Goal: Task Accomplishment & Management: Manage account settings

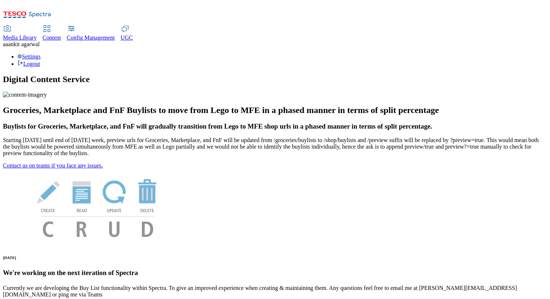
click at [533, 53] on div "Settings Logout" at bounding box center [275, 60] width 544 height 14
click at [41, 53] on link "Settings" at bounding box center [28, 56] width 23 height 6
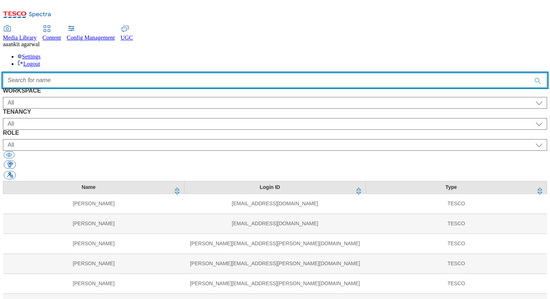
click at [208, 73] on input "Accessible label text" at bounding box center [275, 80] width 544 height 15
type input "a"
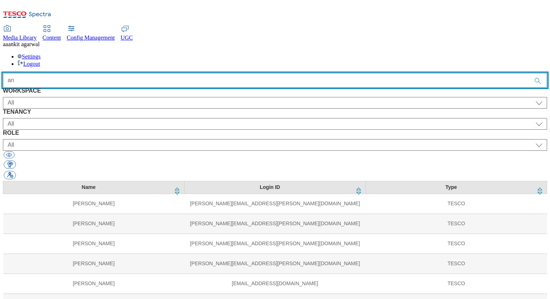
type input "a"
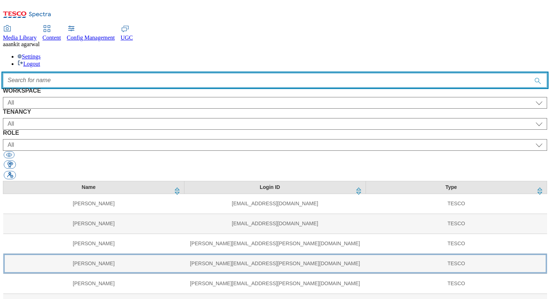
scroll to position [574, 0]
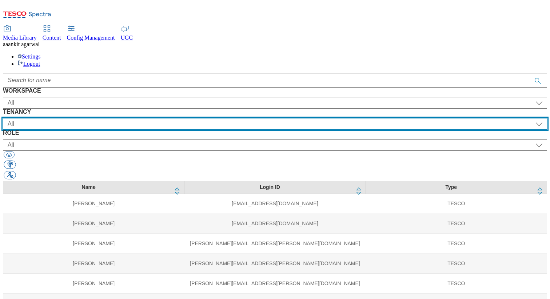
click at [179, 118] on select "All ALL All all CE Clubcard Boost UK Clubcard Marketing Clubcard ROI clubcard-b…" at bounding box center [275, 124] width 544 height 12
click at [156, 118] on select "All ALL All all CE Clubcard Boost UK Clubcard Marketing Clubcard ROI clubcard-b…" at bounding box center [275, 124] width 544 height 12
click at [226, 118] on select "All ALL All all CE Clubcard Boost UK Clubcard Marketing Clubcard ROI clubcard-b…" at bounding box center [275, 124] width 544 height 12
click at [156, 118] on select "All ALL All all CE Clubcard Boost UK Clubcard Marketing Clubcard ROI clubcard-b…" at bounding box center [275, 124] width 544 height 12
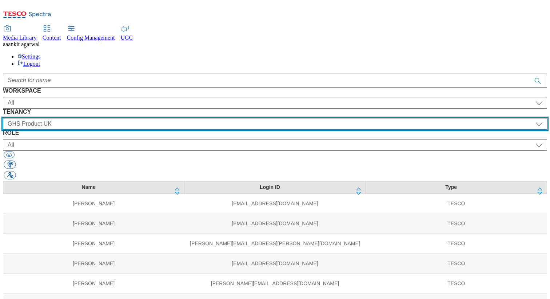
click at [202, 118] on select "All ALL All all CE Clubcard Boost UK Clubcard Marketing Clubcard ROI clubcard-b…" at bounding box center [275, 124] width 544 height 12
select select "flare-ghs-mktg"
click at [156, 118] on select "All ALL All all CE Clubcard Boost UK Clubcard Marketing Clubcard ROI clubcard-b…" at bounding box center [275, 124] width 544 height 12
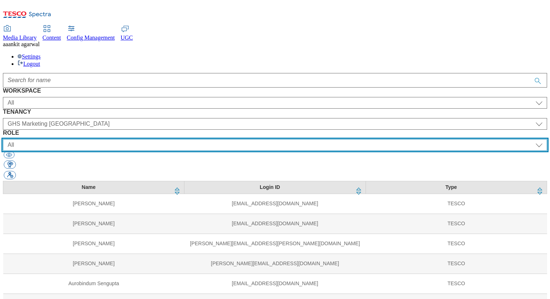
click at [369, 139] on select "All content_designer content_editor content_read developer guest media_admin mo…" at bounding box center [275, 145] width 544 height 12
click at [318, 139] on select "All content_designer content_editor content_read developer guest media_admin mo…" at bounding box center [275, 145] width 544 height 12
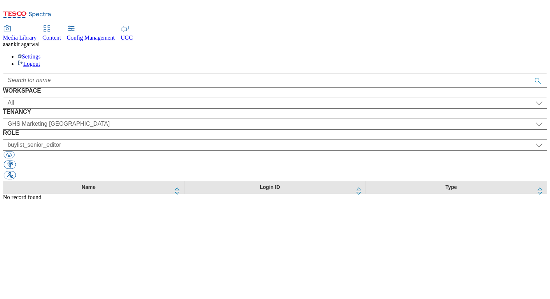
click at [358, 90] on div "WORKSPACE All Content Media Spectra UGC Config All TENANCY All ALL All all CE C…" at bounding box center [275, 134] width 544 height 93
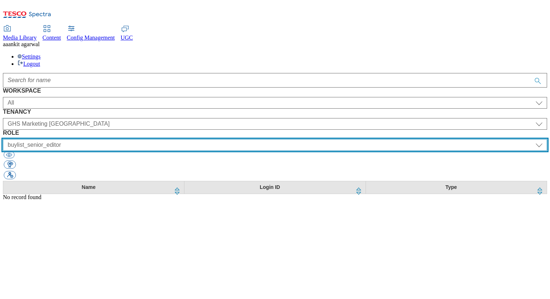
click at [358, 139] on select "All content_designer content_editor content_read developer guest media_admin mo…" at bounding box center [275, 145] width 544 height 12
select select "buylist_junior_editor"
click at [318, 139] on select "All content_designer content_editor content_read developer guest media_admin mo…" at bounding box center [275, 145] width 544 height 12
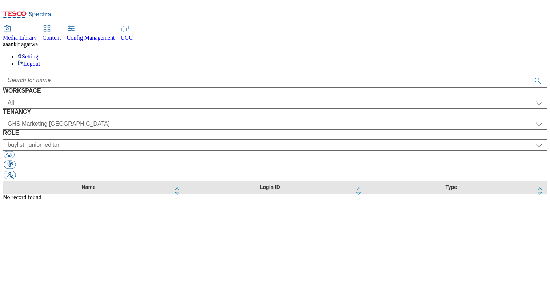
click at [357, 136] on div "All content_designer content_editor content_read developer guest media_admin mo…" at bounding box center [275, 143] width 544 height 15
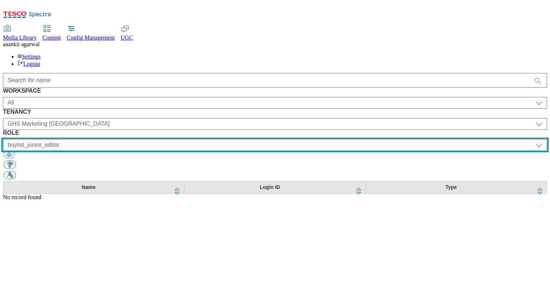
click at [357, 139] on select "All content_designer content_editor content_read developer guest media_admin mo…" at bounding box center [275, 145] width 544 height 12
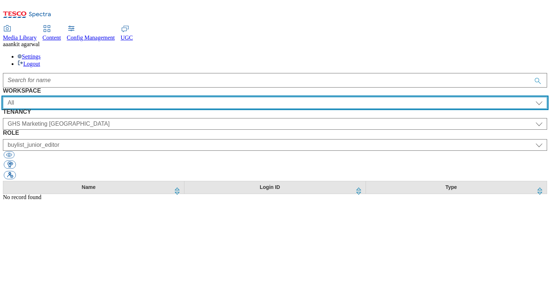
click at [86, 97] on select "All Content Media Spectra UGC Config" at bounding box center [275, 103] width 544 height 12
select select "Content"
click at [31, 97] on select "All Content Media Spectra UGC Config" at bounding box center [275, 103] width 544 height 12
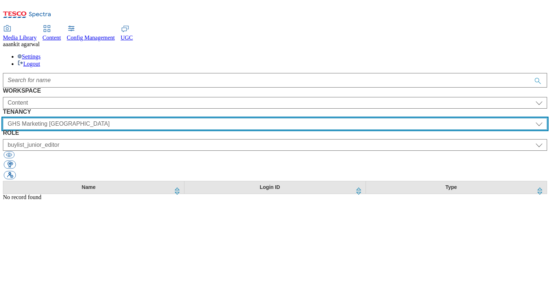
click at [210, 118] on select "All ALL All all CE Clubcard Boost UK Clubcard Marketing Clubcard ROI clubcard-b…" at bounding box center [275, 124] width 544 height 12
select select "ghs-roi"
click at [156, 118] on select "All ALL All all CE Clubcard Boost UK Clubcard Marketing Clubcard ROI clubcard-b…" at bounding box center [275, 124] width 544 height 12
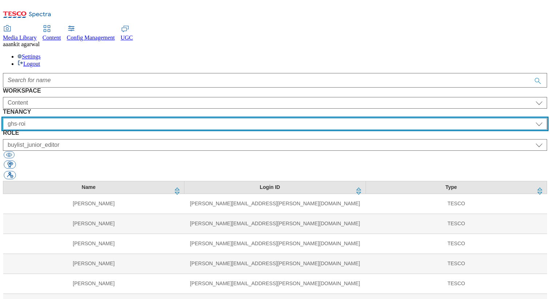
click at [207, 118] on select "All ALL All all CE Clubcard Boost UK Clubcard Marketing Clubcard ROI clubcard-b…" at bounding box center [275, 124] width 544 height 12
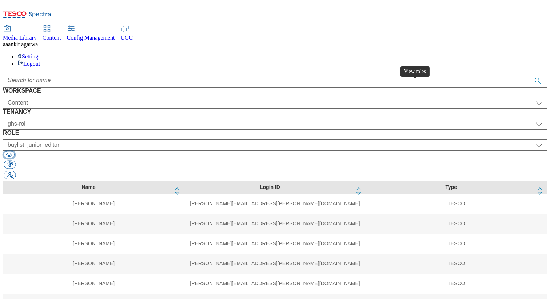
click at [15, 151] on button "button" at bounding box center [9, 154] width 11 height 7
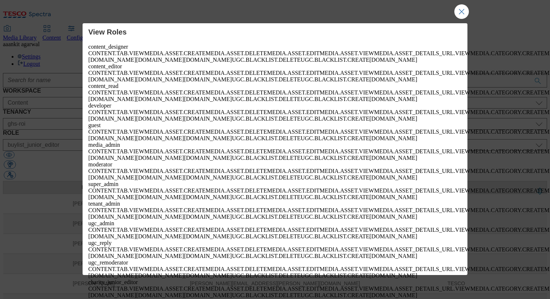
scroll to position [5831, 0]
click at [465, 17] on button "Close Modal" at bounding box center [461, 11] width 15 height 15
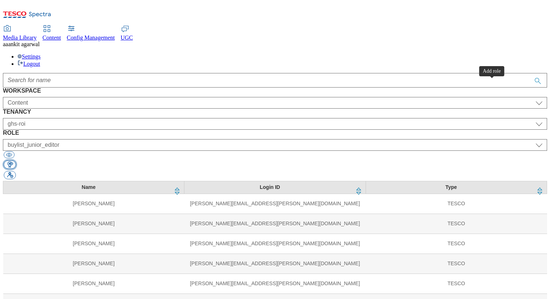
click at [16, 161] on button "button" at bounding box center [10, 165] width 12 height 8
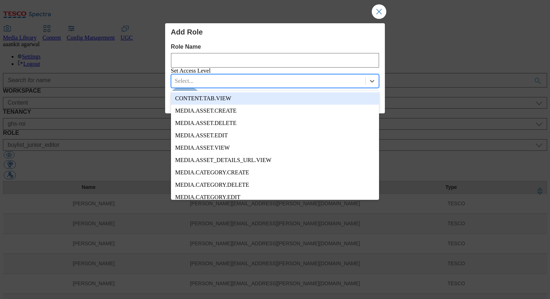
click at [284, 85] on div "Modal" at bounding box center [268, 81] width 187 height 8
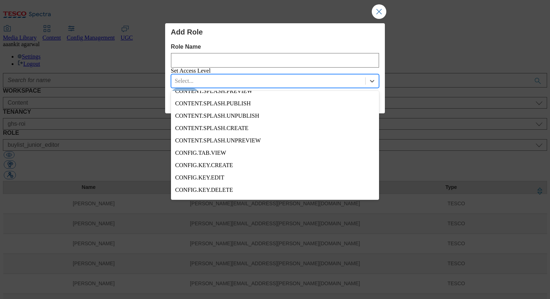
scroll to position [882, 0]
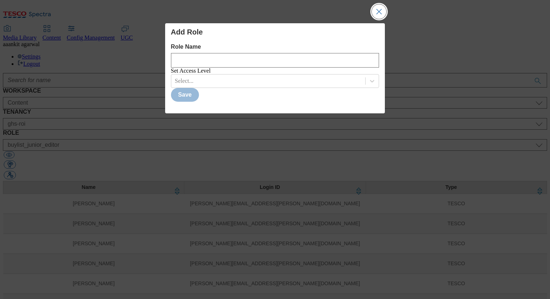
click at [382, 17] on button "Close Modal" at bounding box center [379, 11] width 15 height 15
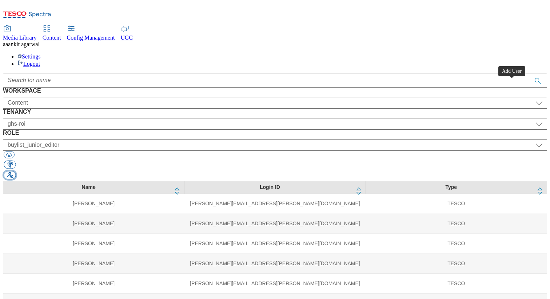
click at [16, 171] on button "button" at bounding box center [10, 175] width 12 height 8
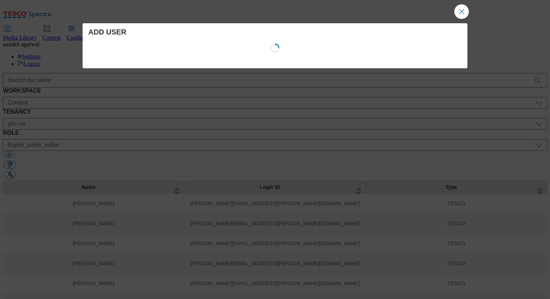
select select "Content"
select select "CZ"
select select "content_designer"
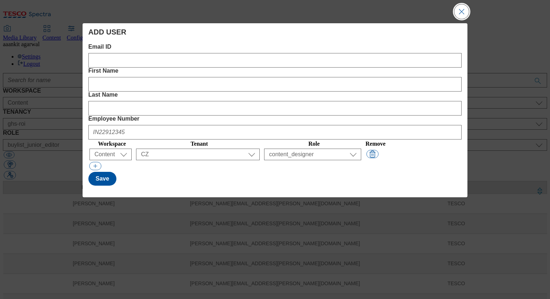
click at [462, 14] on button "Close Modal" at bounding box center [461, 11] width 15 height 15
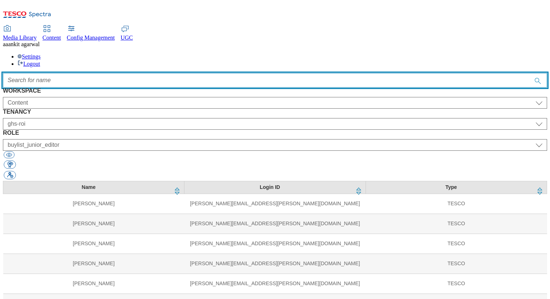
click at [194, 73] on input "Accessible label text" at bounding box center [275, 80] width 544 height 15
click at [239, 73] on input "Accessible label text" at bounding box center [275, 80] width 544 height 15
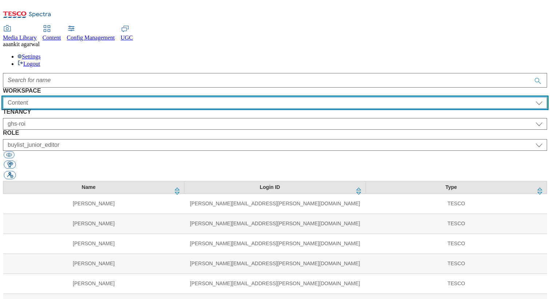
click at [92, 97] on select "All Content Media Spectra UGC Config" at bounding box center [275, 103] width 544 height 12
select select "All"
click at [31, 97] on select "All Content Media Spectra UGC Config" at bounding box center [275, 103] width 544 height 12
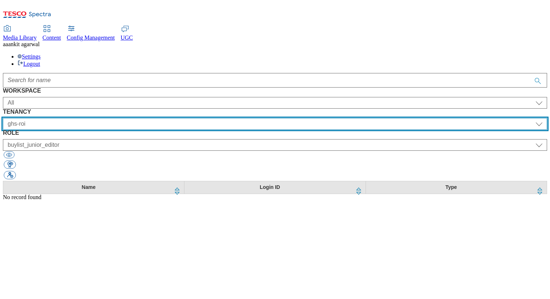
click at [199, 118] on select "All ALL All all CE Clubcard Boost UK Clubcard Marketing Clubcard ROI clubcard-b…" at bounding box center [275, 124] width 544 height 12
select select "All"
click at [156, 118] on select "All ALL All all CE Clubcard Boost UK Clubcard Marketing Clubcard ROI clubcard-b…" at bounding box center [275, 124] width 544 height 12
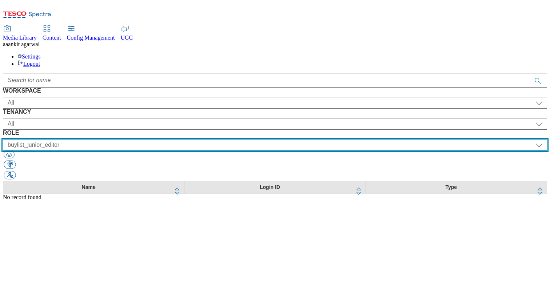
click at [355, 139] on select "All content_designer content_editor content_read developer guest media_admin mo…" at bounding box center [275, 145] width 544 height 12
select select "All"
click at [318, 139] on select "All content_designer content_editor content_read developer guest media_admin mo…" at bounding box center [275, 145] width 544 height 12
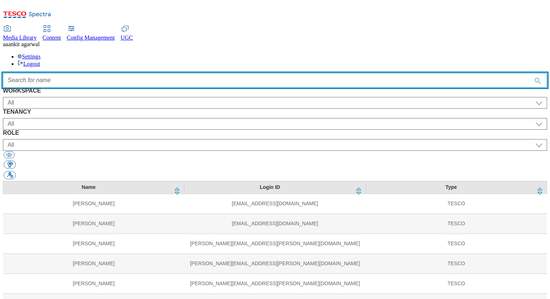
click at [200, 73] on input "Accessible label text" at bounding box center [275, 80] width 544 height 15
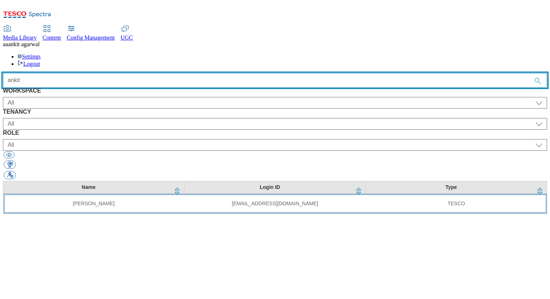
type input "ankit"
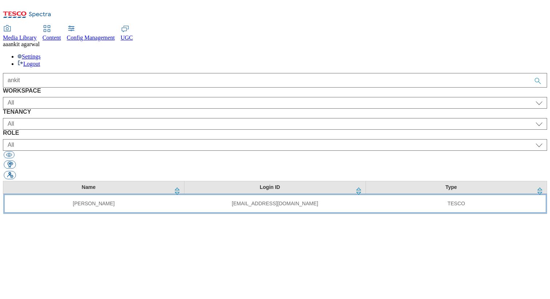
click at [225, 194] on td "ankit.agarwal1@tesco.com" at bounding box center [274, 204] width 181 height 20
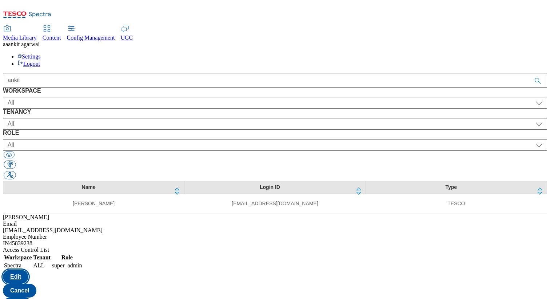
click at [28, 270] on button "Edit" at bounding box center [15, 277] width 25 height 14
select select "Spectra"
select select "ALL"
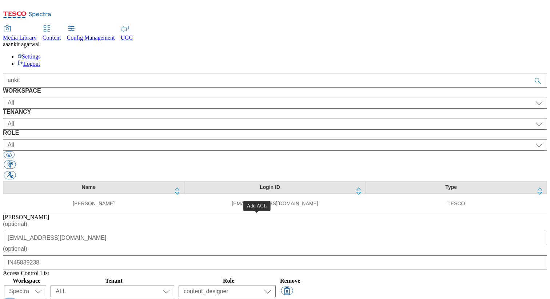
click at [16, 299] on button "button" at bounding box center [10, 303] width 12 height 8
select select "content_designer"
click at [293, 299] on button "button" at bounding box center [287, 304] width 12 height 8
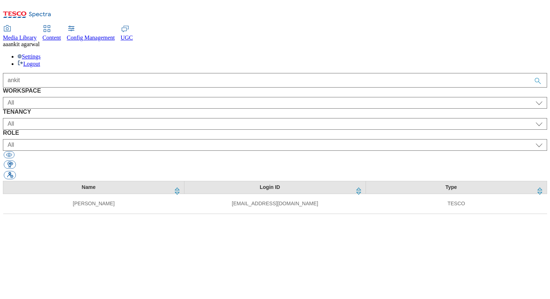
click at [133, 35] on span "UGC" at bounding box center [127, 38] width 12 height 6
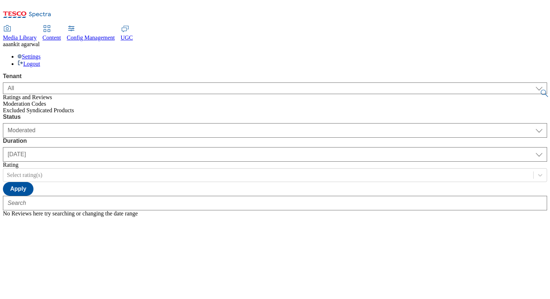
click at [46, 101] on span "Moderation Codes" at bounding box center [24, 104] width 43 height 6
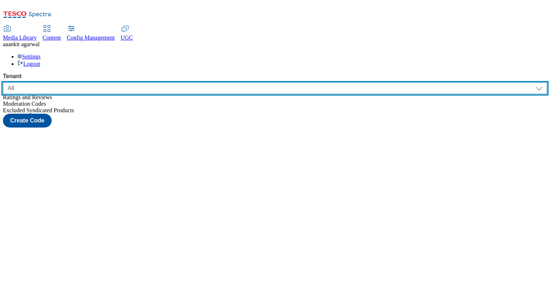
click at [47, 83] on select "ALL All CE CONFIG-CZ CONFIG-HU CONFIG-IE CONFIG-ROI CONFIG-SK CONFIG-TEST CONFI…" at bounding box center [275, 89] width 544 height 12
select select "test"
click at [3, 83] on select "ALL All CE CONFIG-CZ CONFIG-HU CONFIG-IE CONFIG-ROI CONFIG-SK CONFIG-TEST CONFI…" at bounding box center [275, 89] width 544 height 12
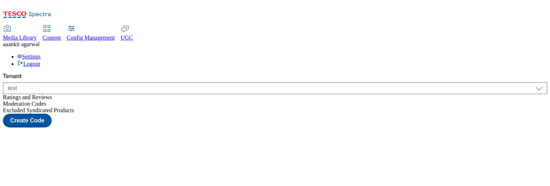
click at [529, 53] on div "Settings Logout" at bounding box center [275, 60] width 544 height 14
click at [527, 53] on div "Settings Logout" at bounding box center [275, 60] width 544 height 14
click at [516, 53] on div "Settings Logout" at bounding box center [275, 60] width 544 height 14
click at [40, 61] on link "Logout" at bounding box center [28, 64] width 23 height 6
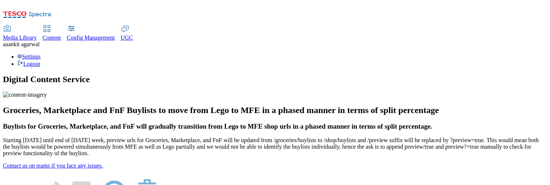
click at [133, 35] on div "UGC" at bounding box center [127, 38] width 12 height 7
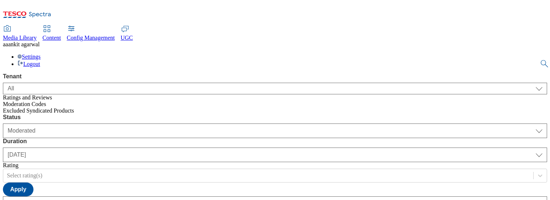
click at [69, 83] on div "ALL All CE CONFIG-CZ CONFIG-HU CONFIG-IE CONFIG-ROI CONFIG-SK CONFIG-TEST CONFI…" at bounding box center [275, 89] width 544 height 12
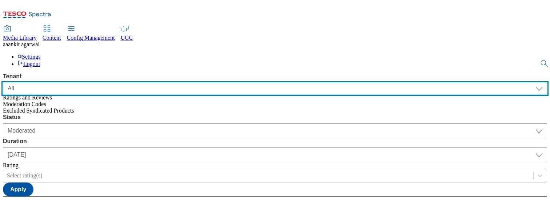
click at [69, 83] on select "ALL All CE CONFIG-CZ CONFIG-HU CONFIG-IE CONFIG-ROI CONFIG-SK CONFIG-TEST CONFI…" at bounding box center [275, 89] width 544 height 12
select select "flare-test"
click at [3, 83] on select "ALL All CE CONFIG-CZ CONFIG-HU CONFIG-IE CONFIG-ROI CONFIG-SK CONFIG-TEST CONFI…" at bounding box center [275, 89] width 544 height 12
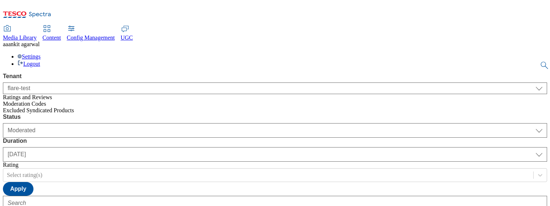
click at [38, 101] on div "Moderation Codes" at bounding box center [275, 104] width 544 height 7
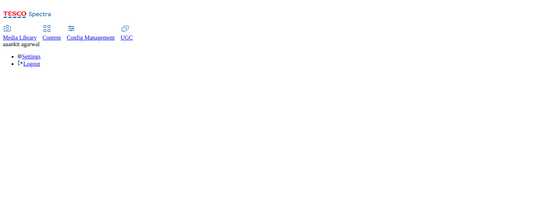
select select "flare-test"
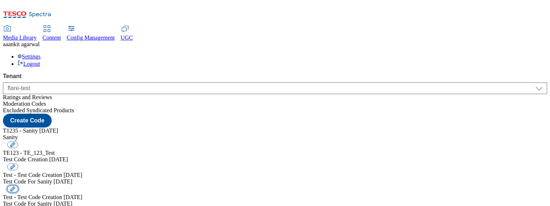
click at [18, 186] on button "button" at bounding box center [12, 189] width 11 height 7
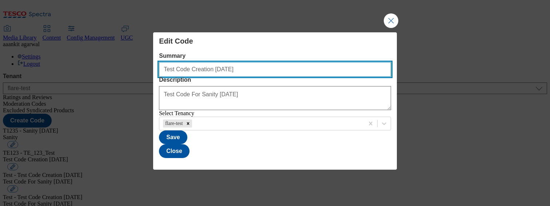
click at [226, 62] on input "Test Code Creation 28th August" at bounding box center [275, 69] width 232 height 15
click at [222, 62] on input "Test Code Creation 28th August" at bounding box center [275, 69] width 232 height 15
type input "Test Code Creation 29th August"
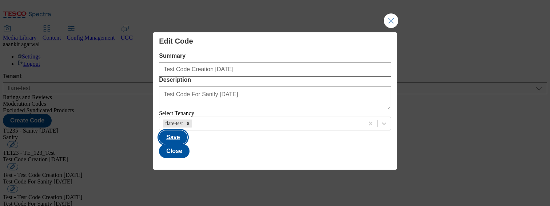
click at [187, 144] on button "Save" at bounding box center [173, 138] width 28 height 14
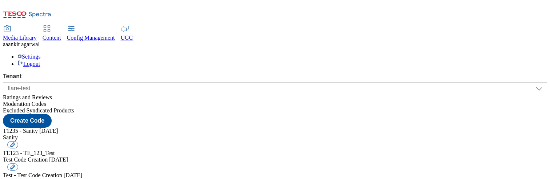
click at [32, 109] on div "Excluded Syndicated Products" at bounding box center [275, 110] width 544 height 7
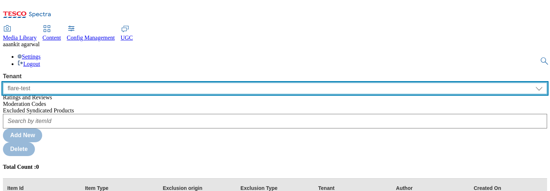
click at [63, 83] on select "ALL All CE CONFIG-CZ CONFIG-HU CONFIG-IE CONFIG-ROI CONFIG-SK CONFIG-TEST CONFI…" at bounding box center [275, 89] width 544 height 12
click at [3, 83] on select "ALL All CE CONFIG-CZ CONFIG-HU CONFIG-IE CONFIG-ROI CONFIG-SK CONFIG-TEST CONFI…" at bounding box center [275, 89] width 544 height 12
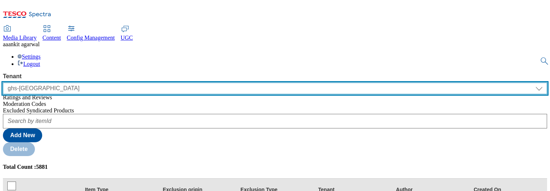
click at [73, 83] on select "ALL All CE CONFIG-CZ CONFIG-HU CONFIG-IE CONFIG-ROI CONFIG-SK CONFIG-TEST CONFI…" at bounding box center [275, 89] width 544 height 12
click at [3, 83] on select "ALL All CE CONFIG-CZ CONFIG-HU CONFIG-IE CONFIG-ROI CONFIG-SK CONFIG-TEST CONFI…" at bounding box center [275, 89] width 544 height 12
click at [61, 83] on select "ALL All CE CONFIG-CZ CONFIG-HU CONFIG-IE CONFIG-ROI CONFIG-SK CONFIG-TEST CONFI…" at bounding box center [275, 89] width 544 height 12
click at [3, 83] on select "ALL All CE CONFIG-CZ CONFIG-HU CONFIG-IE CONFIG-ROI CONFIG-SK CONFIG-TEST CONFI…" at bounding box center [275, 89] width 544 height 12
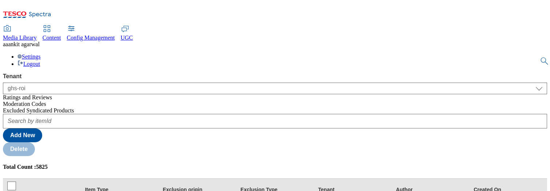
click at [65, 80] on div "ALL All CE CONFIG-CZ CONFIG-HU CONFIG-IE CONFIG-ROI CONFIG-SK CONFIG-TEST CONFI…" at bounding box center [275, 87] width 544 height 15
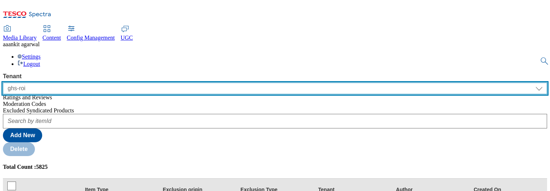
click at [65, 83] on select "ALL All CE CONFIG-CZ CONFIG-HU CONFIG-IE CONFIG-ROI CONFIG-SK CONFIG-TEST CONFI…" at bounding box center [275, 89] width 544 height 12
click at [3, 83] on select "ALL All CE CONFIG-CZ CONFIG-HU CONFIG-IE CONFIG-ROI CONFIG-SK CONFIG-TEST CONFI…" at bounding box center [275, 89] width 544 height 12
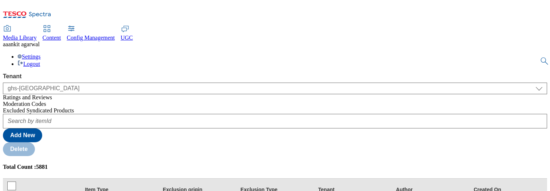
click at [40, 94] on span "Ratings and Reviews" at bounding box center [27, 97] width 49 height 6
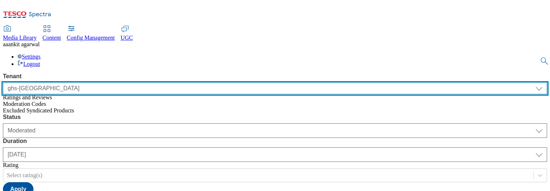
click at [81, 83] on select "ALL All CE CONFIG-CZ CONFIG-HU CONFIG-IE CONFIG-ROI CONFIG-SK CONFIG-TEST CONFI…" at bounding box center [275, 89] width 544 height 12
select select "clubcard-boost-uk"
click at [3, 83] on select "ALL All CE CONFIG-CZ CONFIG-HU CONFIG-IE CONFIG-ROI CONFIG-SK CONFIG-TEST CONFI…" at bounding box center [275, 89] width 544 height 12
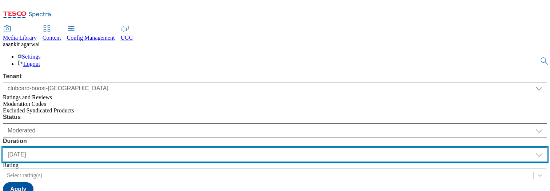
click at [197, 147] on select "yesterday last7days last30days All custom" at bounding box center [275, 154] width 544 height 15
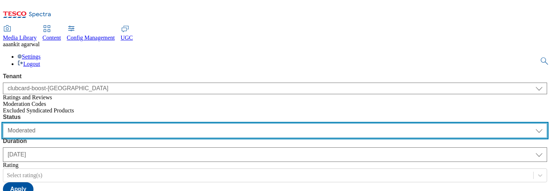
click at [142, 123] on select "Moderated Approved Rejected" at bounding box center [275, 130] width 544 height 15
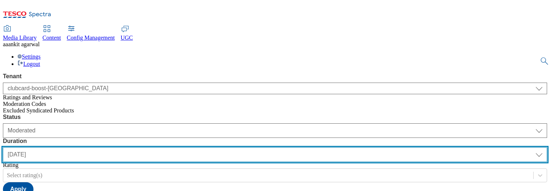
click at [197, 147] on select "yesterday last7days last30days All custom" at bounding box center [275, 154] width 544 height 15
click at [172, 147] on select "yesterday last7days last30days All custom" at bounding box center [275, 154] width 544 height 15
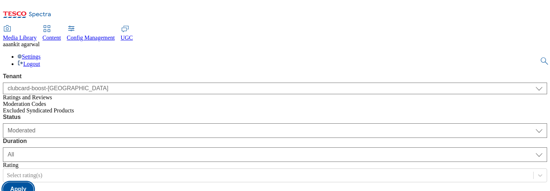
click at [33, 165] on button "Apply" at bounding box center [18, 189] width 31 height 14
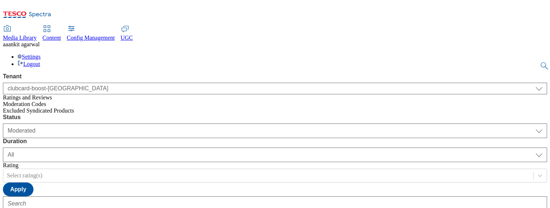
click at [534, 165] on div at bounding box center [540, 175] width 13 height 13
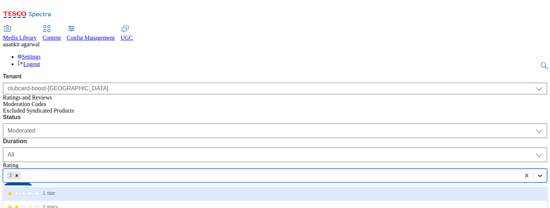
click at [537, 165] on icon at bounding box center [540, 175] width 7 height 7
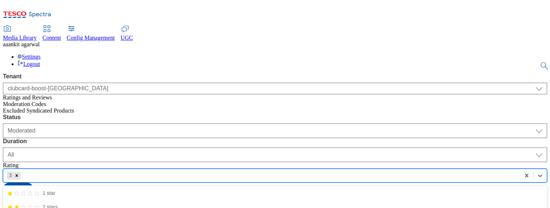
click at [33, 165] on button "Apply" at bounding box center [18, 189] width 31 height 14
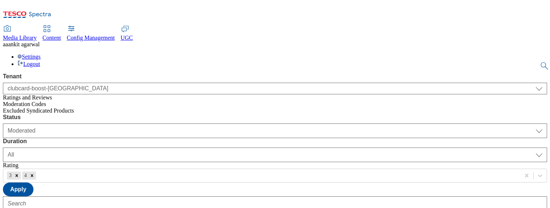
scroll to position [99, 0]
click at [33, 165] on icon "Remove 4" at bounding box center [32, 175] width 3 height 3
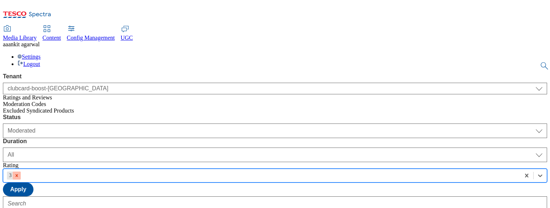
click at [18, 165] on icon "Remove 3" at bounding box center [17, 175] width 3 height 3
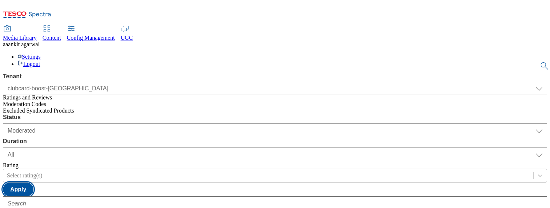
click at [33, 165] on button "Apply" at bounding box center [18, 189] width 31 height 14
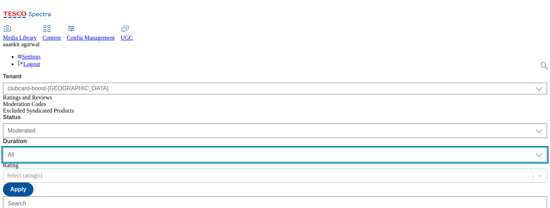
click at [224, 147] on select "yesterday last7days last30days All custom" at bounding box center [275, 154] width 544 height 15
select select "custom"
click at [172, 147] on select "yesterday last7days last30days All custom" at bounding box center [275, 154] width 544 height 15
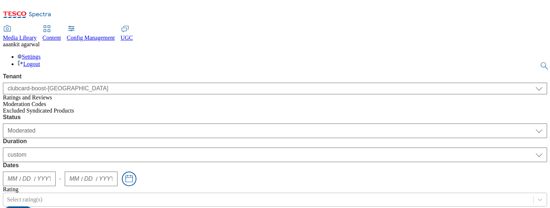
click at [51, 165] on input "year" at bounding box center [43, 178] width 13 height 7
click at [136, 165] on button "Toggle calendar" at bounding box center [129, 178] width 15 height 15
type input "10"
type input "08"
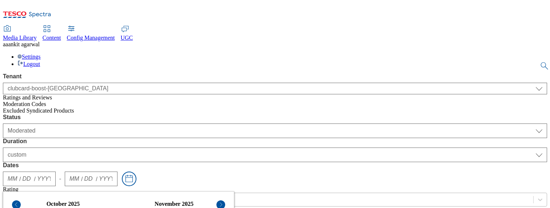
type input "2025"
type input "10"
type input "31"
type input "2025"
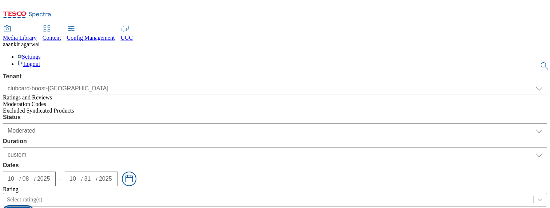
click at [175, 114] on div "Status Moderated Approved Rejected Moderated Duration yesterday last7days last3…" at bounding box center [275, 177] width 544 height 127
type input "railcard"
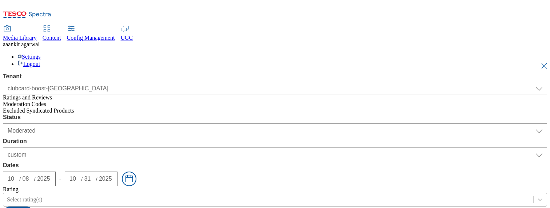
click at [540, 62] on button "submit" at bounding box center [545, 65] width 10 height 7
select select "All"
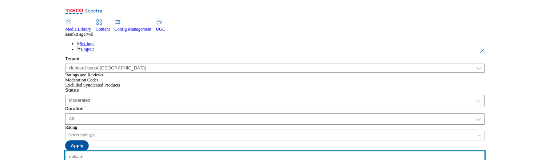
scroll to position [25, 0]
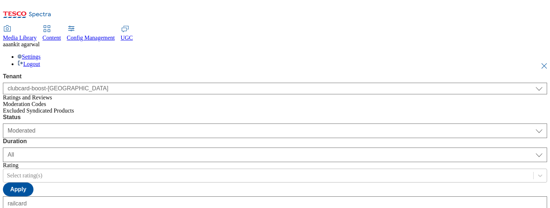
select select "25"
click at [115, 35] on span "Config Management" at bounding box center [91, 38] width 48 height 6
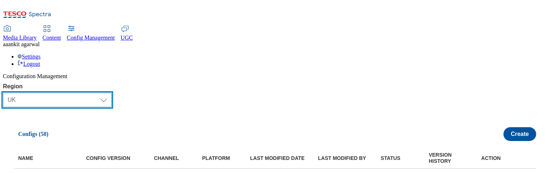
click at [101, 93] on select "Select Region UK CZ IE SK HU TEST LOAD-TEST SYNTHETIC-TEST" at bounding box center [57, 100] width 109 height 15
select select "test"
click at [7, 93] on select "Select Region UK CZ IE SK HU TEST LOAD-TEST SYNTHETIC-TEST" at bounding box center [57, 100] width 109 height 15
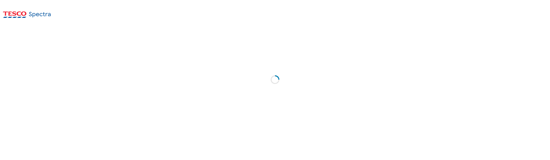
click at [417, 138] on section "Loading" at bounding box center [275, 82] width 544 height 112
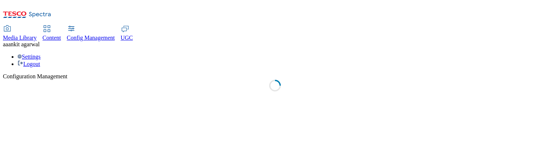
select select "test"
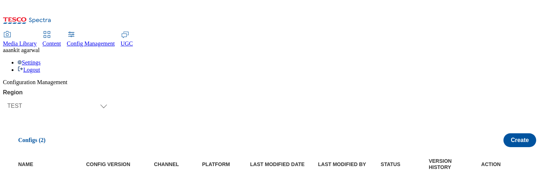
scroll to position [10, 0]
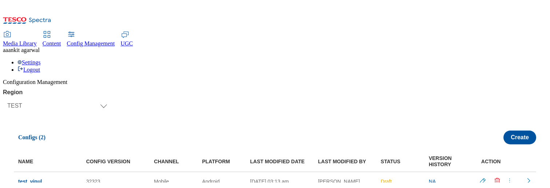
scroll to position [0, 0]
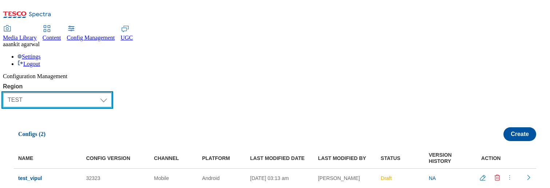
click at [103, 93] on select "Select Region UK CZ IE SK HU TEST LOAD-TEST SYNTHETIC-TEST" at bounding box center [57, 100] width 109 height 15
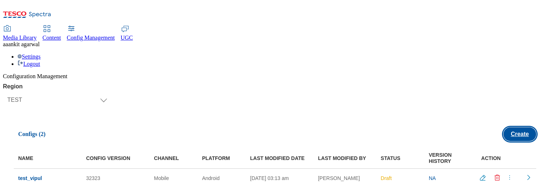
click at [522, 127] on button "Create" at bounding box center [519, 134] width 33 height 14
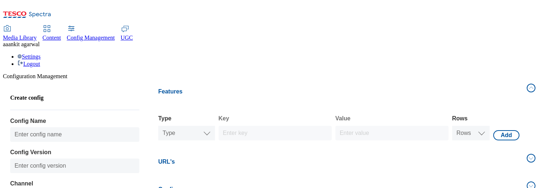
scroll to position [21, 0]
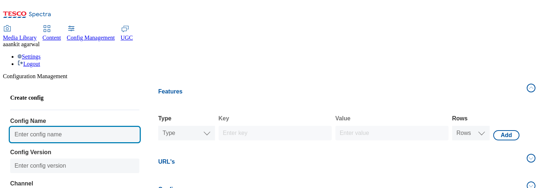
click at [106, 127] on input "Config Name" at bounding box center [74, 134] width 129 height 15
type input "Test Config"
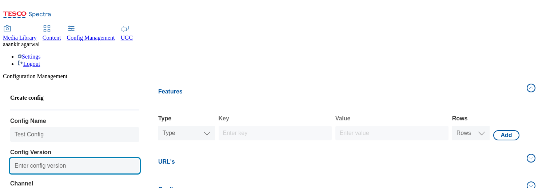
click at [97, 159] on input "Config Version" at bounding box center [74, 166] width 129 height 15
type input "0.15"
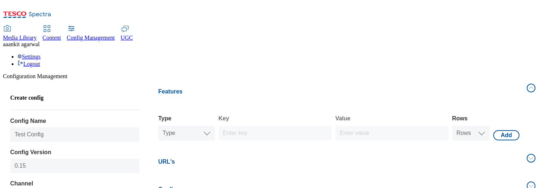
select select "website"
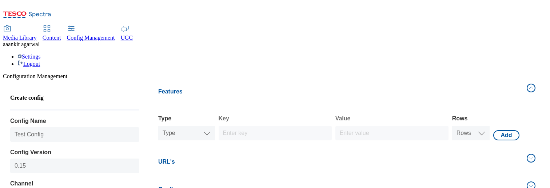
click at [202, 126] on select "Type Text Number Bool" at bounding box center [186, 133] width 57 height 15
select select "string"
click at [462, 126] on select "Rows 1 2 3 4 5 6 7 8 9 10" at bounding box center [471, 133] width 38 height 15
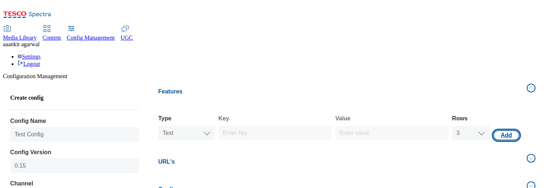
click at [503, 130] on button "Add" at bounding box center [506, 135] width 26 height 10
select select "website"
select select "string"
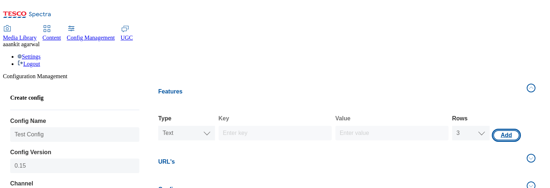
select select "string"
select select "3"
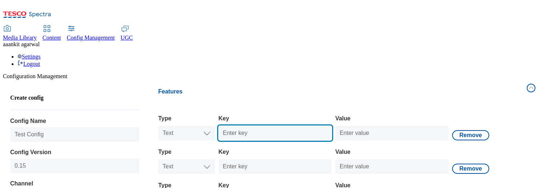
click at [248, 126] on input "Key" at bounding box center [275, 133] width 113 height 15
type input "Test_Text"
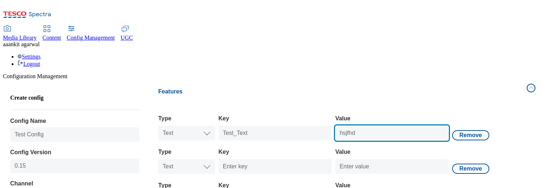
scroll to position [68, 0]
type input "hsjfhd"
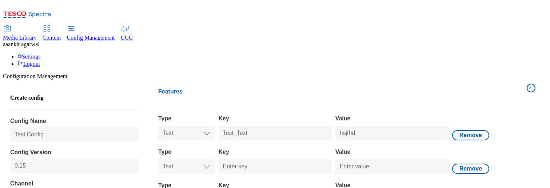
select select "website"
select select "string"
select select "3"
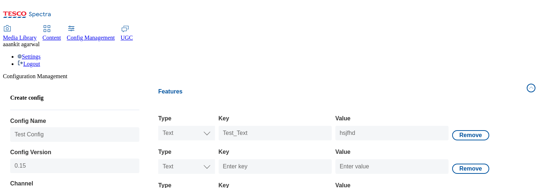
select select "string"
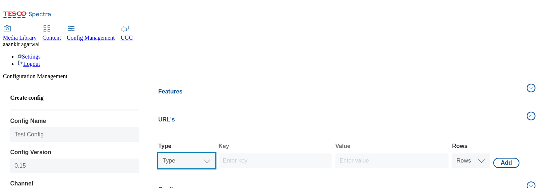
click at [198, 154] on select "Type Text Number Bool" at bounding box center [186, 161] width 57 height 15
select select "double"
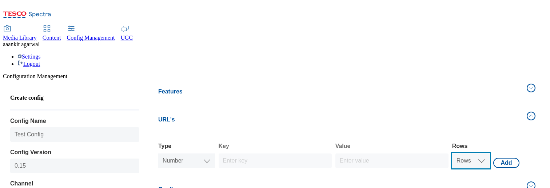
click at [459, 154] on select "Rows 1 2 3 4 5 6 7 8 9 10" at bounding box center [471, 161] width 38 height 15
select select "double"
select select "3"
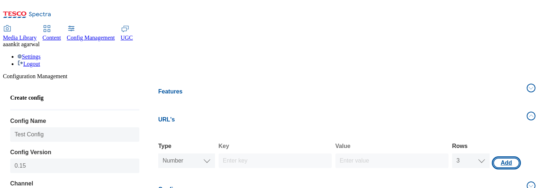
click at [512, 158] on button "Add" at bounding box center [506, 163] width 26 height 10
select select "website"
select select "double"
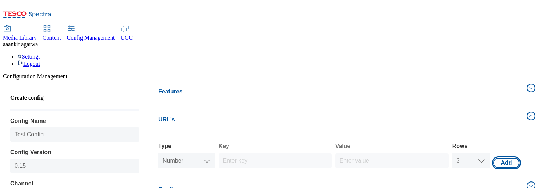
select select "double"
select select "3"
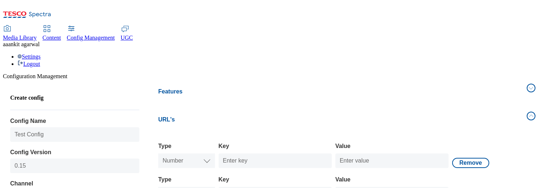
select select "website"
select select "double"
select select "3"
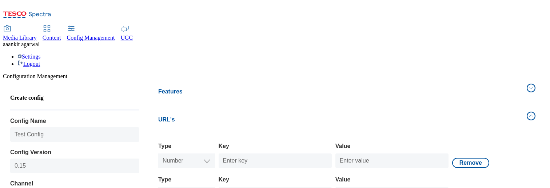
select select "double"
select select "website"
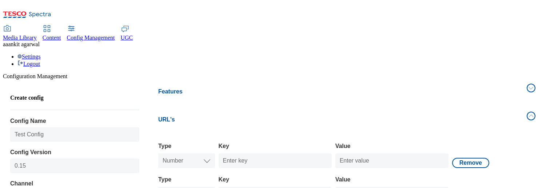
select select "double"
select select "3"
select select "double"
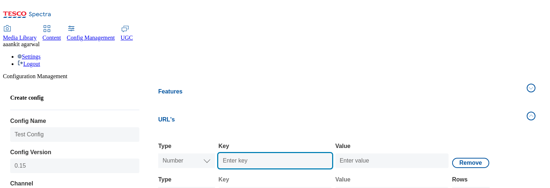
click at [292, 154] on input "Key" at bounding box center [275, 161] width 113 height 15
type input "kejfoirjo"
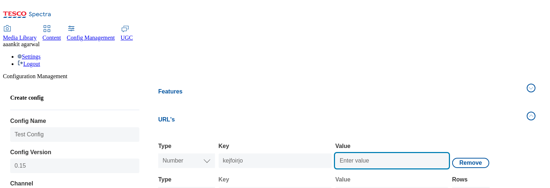
click at [359, 154] on input "Value" at bounding box center [391, 161] width 113 height 15
type input "4"
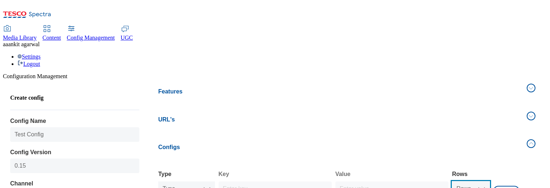
click at [470, 160] on select "Rows 1 2 3 4 5 6 7 8 9 10" at bounding box center [471, 189] width 38 height 15
select select "4"
click at [204, 160] on select "Type Text Number Bool" at bounding box center [186, 189] width 57 height 15
select select "boolean"
select select "4"
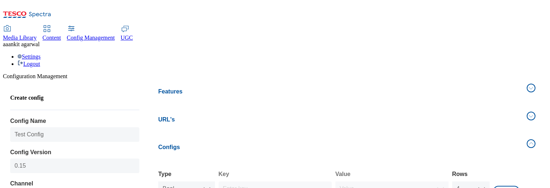
scroll to position [57, 0]
click at [499, 160] on button "Add" at bounding box center [506, 191] width 26 height 10
select select "website"
select select "boolean"
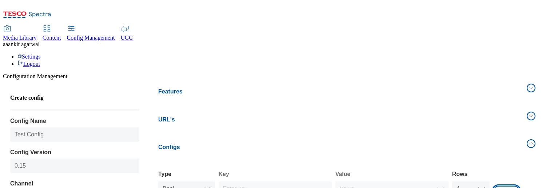
select select "boolean"
select select "4"
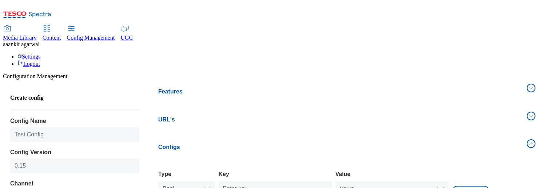
select select "website"
select select "boolean"
select select "4"
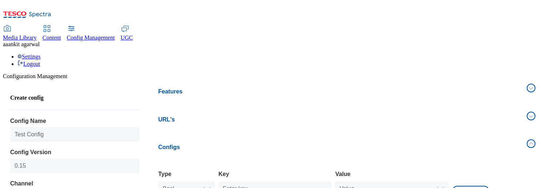
select select "boolean"
select select "website"
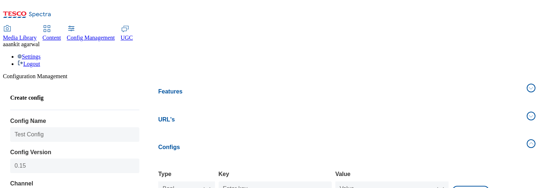
select select "website"
select select "boolean"
select select "4"
select select "boolean"
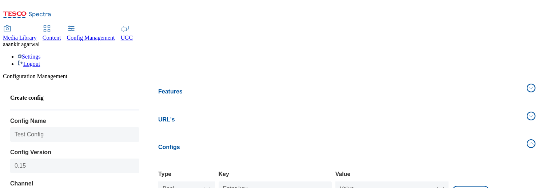
scroll to position [125, 0]
select select "website"
select select "boolean"
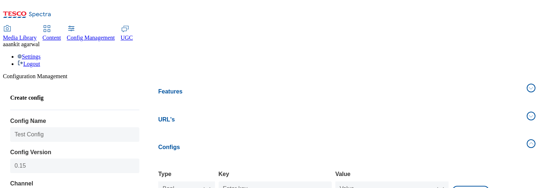
select select "4"
select select "boolean"
click at [276, 160] on input "Key" at bounding box center [275, 189] width 113 height 15
type input "fkengirghirg"
click at [382, 160] on select "Value true false" at bounding box center [391, 189] width 113 height 15
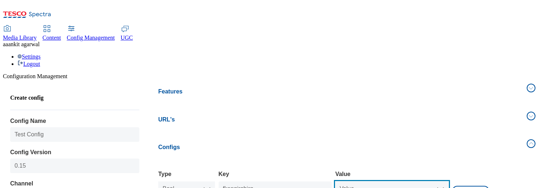
select select "true"
click at [335, 160] on select "Value true false" at bounding box center [391, 189] width 113 height 15
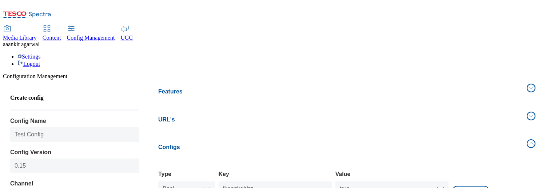
click at [449, 80] on div "Features Type Type Text Number Bool Text Key Test_Text Value hsjfhd Remove Type…" at bounding box center [347, 158] width 386 height 156
click at [440, 108] on button "URL's" at bounding box center [347, 120] width 386 height 24
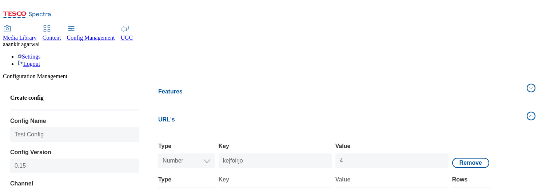
scroll to position [25, 0]
click at [423, 80] on button "Features" at bounding box center [347, 92] width 386 height 24
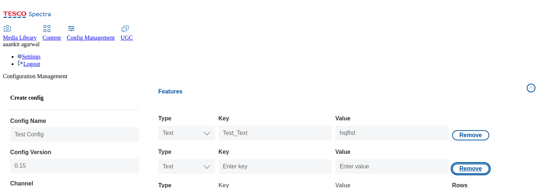
click at [454, 160] on button "Remove" at bounding box center [470, 169] width 37 height 10
select select "website"
select select "string"
select select "3"
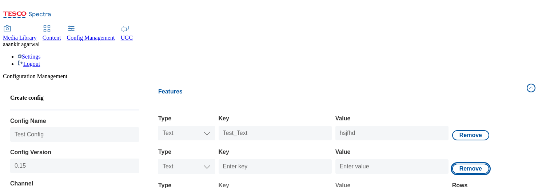
select select "string"
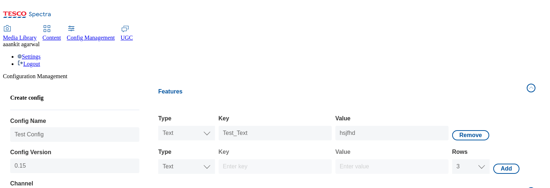
scroll to position [141, 0]
select select "website"
select select "string"
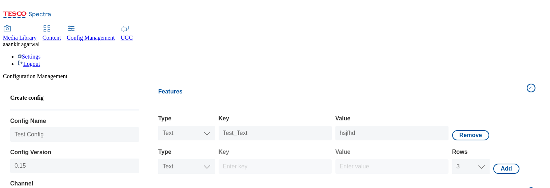
select select "3"
select select "string"
select select "test"
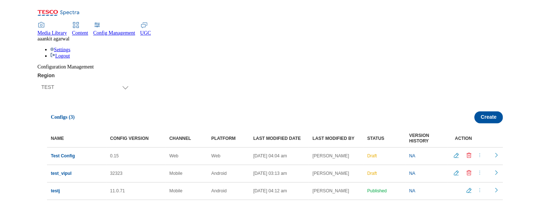
scroll to position [0, 0]
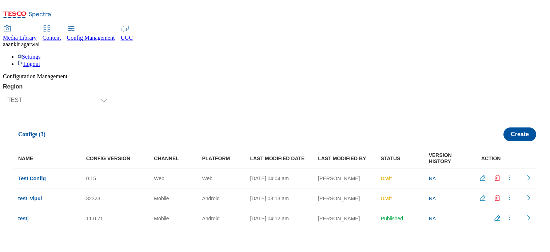
click at [507, 160] on icon "menus" at bounding box center [509, 177] width 7 height 7
click at [498, 160] on button "Publish" at bounding box center [508, 195] width 41 height 7
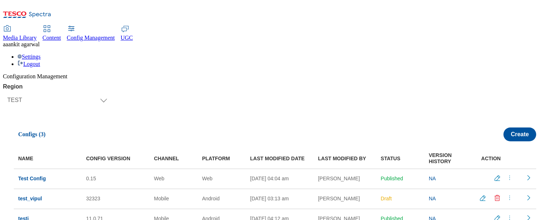
click at [506, 160] on icon "menus" at bounding box center [509, 177] width 7 height 7
click at [499, 160] on span "Un-publish" at bounding box center [510, 208] width 23 height 5
click at [525, 160] on icon "Readonly config" at bounding box center [528, 177] width 7 height 7
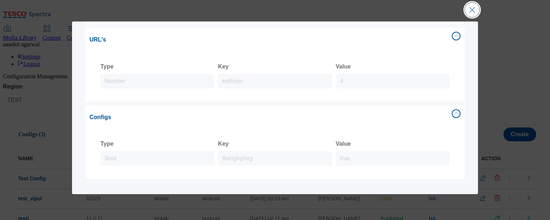
click at [466, 14] on button "Close Modal" at bounding box center [472, 10] width 15 height 15
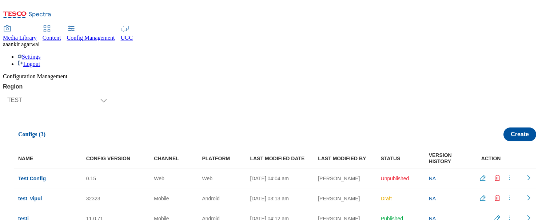
click at [39, 160] on span "Test Config" at bounding box center [32, 178] width 28 height 6
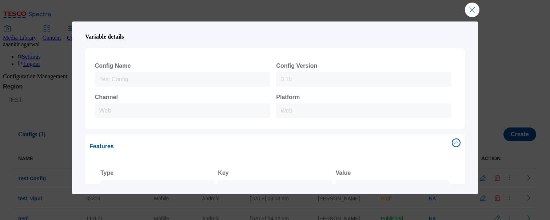
scroll to position [184, 0]
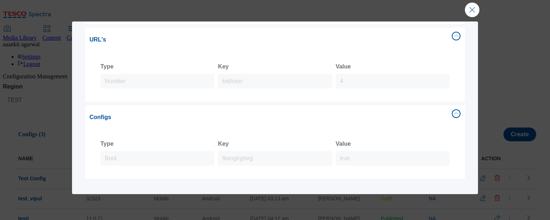
click at [482, 12] on div "Variable details Config Name Test Config Config Version 0.15 Channel Web Platfo…" at bounding box center [275, 110] width 550 height 220
click at [477, 11] on button "Close Modal" at bounding box center [472, 10] width 15 height 15
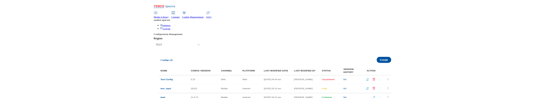
scroll to position [0, 0]
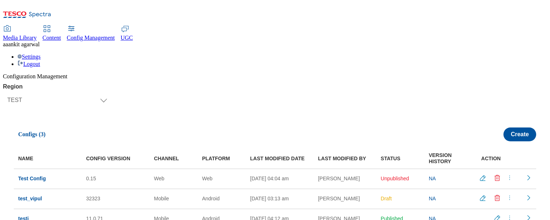
click at [494, 160] on icon "Delete config" at bounding box center [497, 177] width 7 height 7
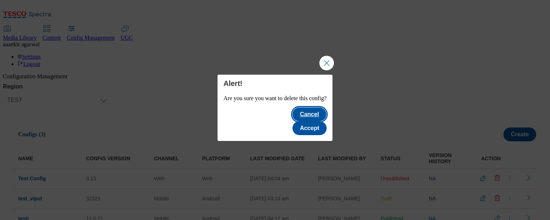
click at [292, 119] on button "Cancel" at bounding box center [308, 114] width 33 height 14
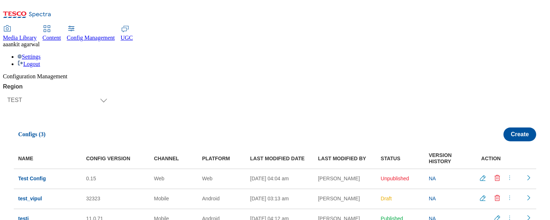
click at [497, 160] on icon "Delete config" at bounding box center [497, 177] width 7 height 7
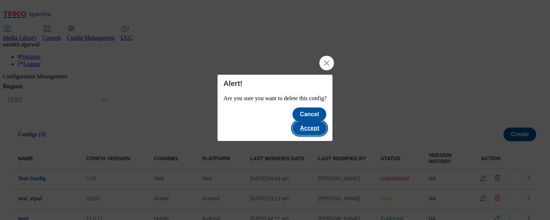
click at [322, 121] on button "Accept" at bounding box center [309, 128] width 34 height 14
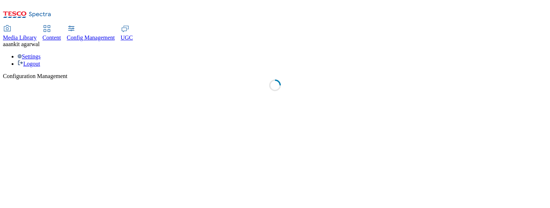
select select "test"
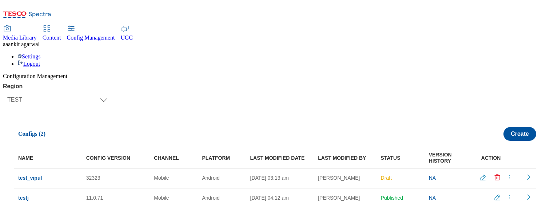
click at [142, 26] on div "Media Library Content Config Management UGC" at bounding box center [275, 33] width 544 height 15
click at [37, 35] on span "Media Library" at bounding box center [20, 38] width 34 height 6
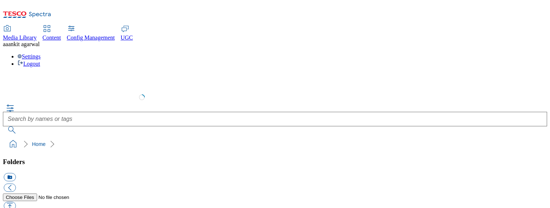
select select "flare-test"
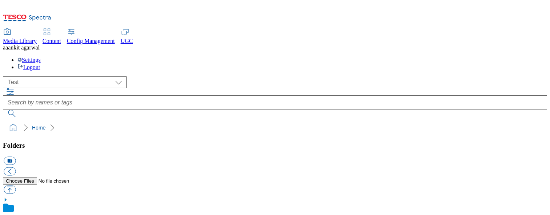
scroll to position [0, 0]
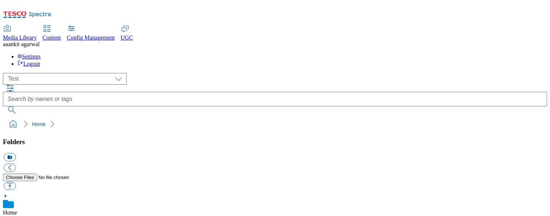
click at [61, 35] on div "Content" at bounding box center [52, 38] width 19 height 7
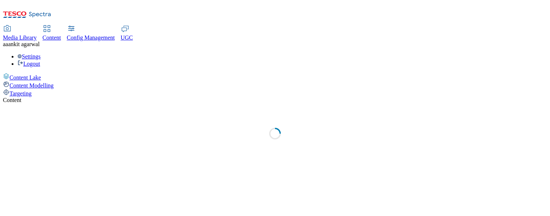
select select "group-comms"
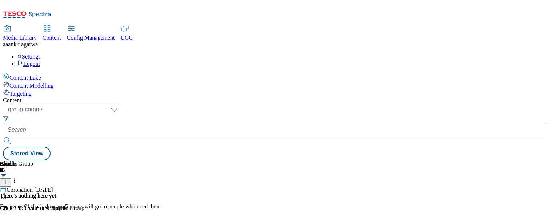
click at [63, 81] on div "Content Modelling" at bounding box center [275, 85] width 544 height 8
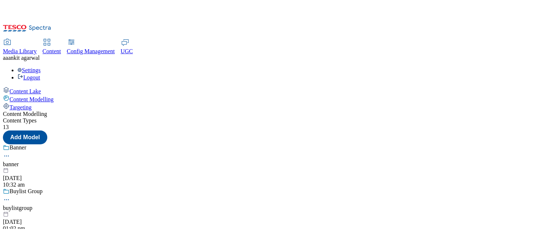
scroll to position [72, 0]
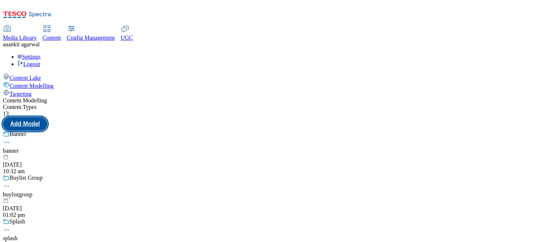
click at [47, 117] on button "Add Model" at bounding box center [25, 124] width 44 height 14
select select "web"
select select "bottom"
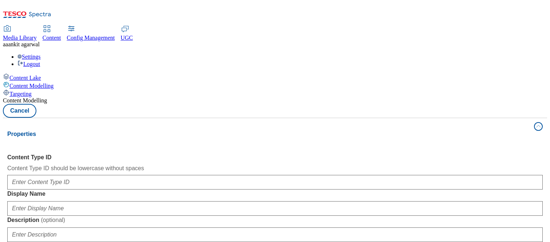
scroll to position [49, 0]
select select "web"
select select "bottom"
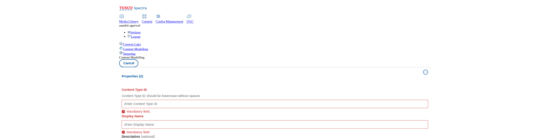
scroll to position [0, 0]
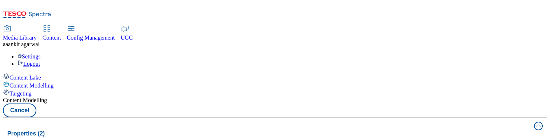
click at [401, 118] on button "Properties (2)" at bounding box center [275, 134] width 544 height 32
click at [36, 104] on button "Cancel" at bounding box center [19, 111] width 33 height 14
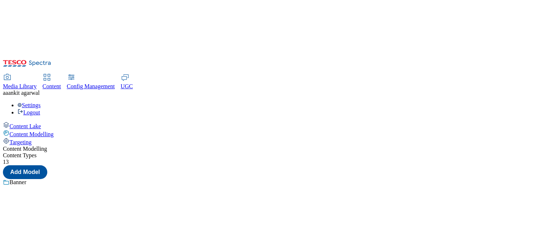
scroll to position [10, 0]
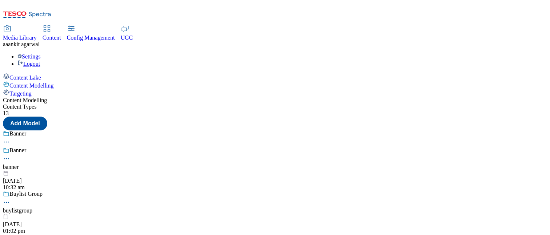
scroll to position [0, 0]
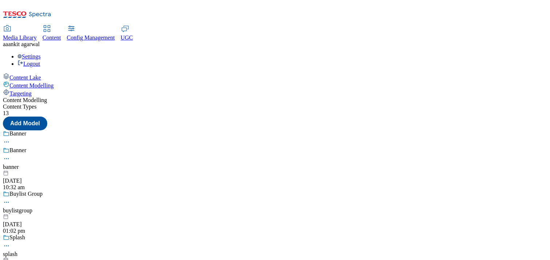
scroll to position [755, 0]
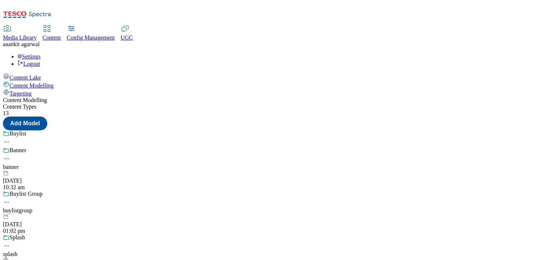
click at [530, 53] on div "Settings Logout" at bounding box center [275, 60] width 544 height 14
click at [41, 53] on link "Settings" at bounding box center [28, 56] width 23 height 6
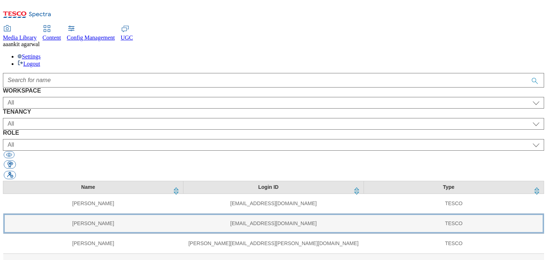
click at [292, 176] on td "sameer.sunil@tesco.com" at bounding box center [273, 224] width 180 height 20
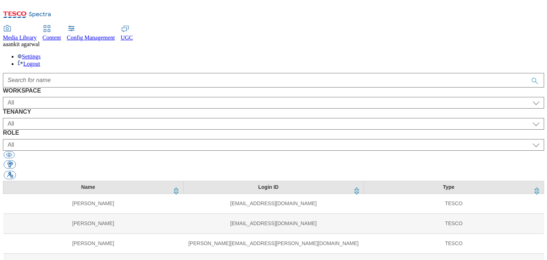
click at [37, 35] on span "Media Library" at bounding box center [20, 38] width 34 height 6
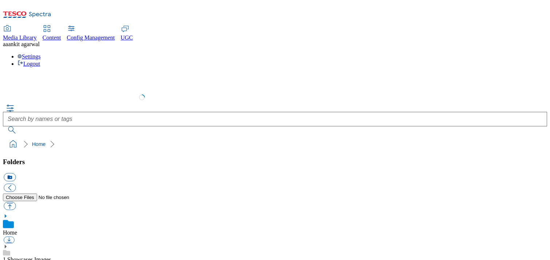
scroll to position [1, 0]
select select "flare-test"
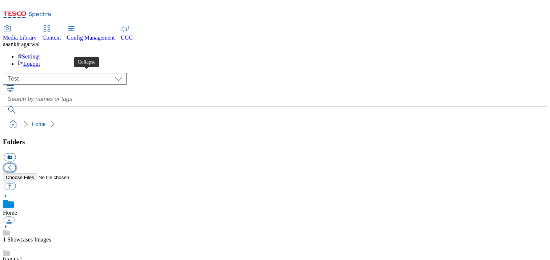
click at [16, 164] on button "button" at bounding box center [10, 168] width 12 height 8
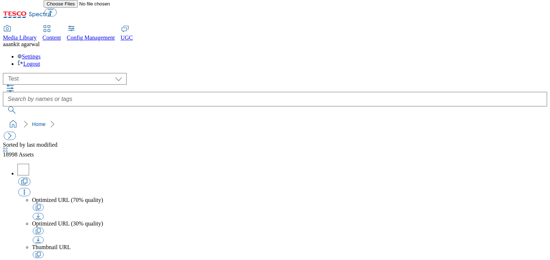
click at [50, 121] on icon "breadcrumb" at bounding box center [52, 124] width 4 height 7
click at [7, 132] on button "button" at bounding box center [10, 136] width 12 height 8
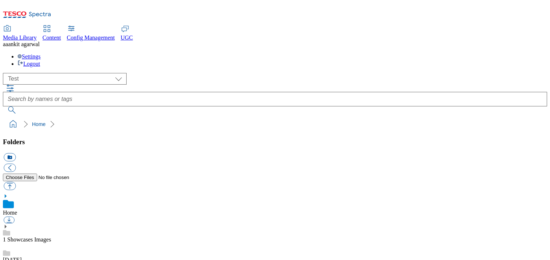
scroll to position [1, 0]
click at [50, 121] on icon "breadcrumb" at bounding box center [52, 124] width 4 height 7
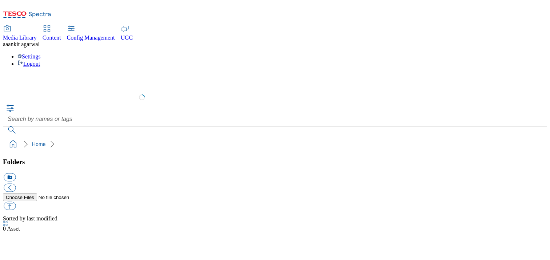
select select "flare-test"
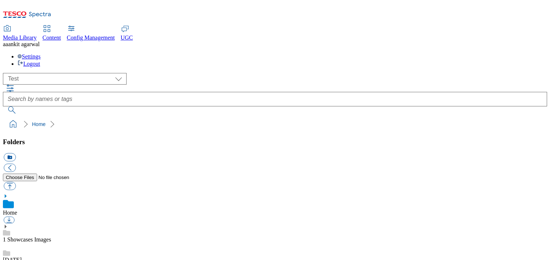
scroll to position [0, 0]
click at [16, 164] on button "button" at bounding box center [10, 168] width 12 height 8
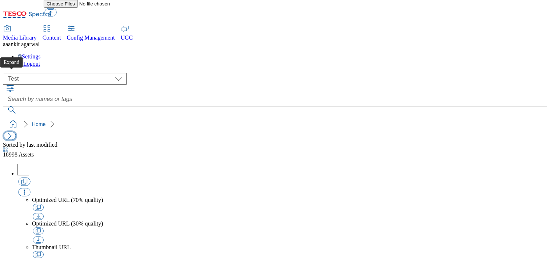
click at [15, 132] on button "button" at bounding box center [10, 136] width 12 height 8
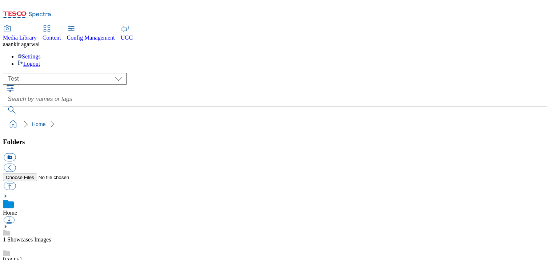
scroll to position [1, 0]
click at [16, 164] on button "button" at bounding box center [10, 168] width 12 height 8
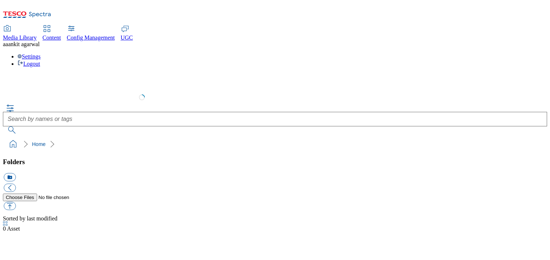
select select "flare-test"
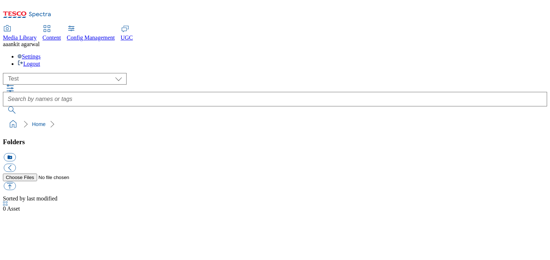
scroll to position [0, 0]
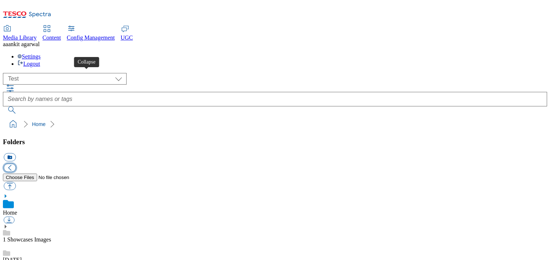
click at [16, 164] on button "button" at bounding box center [10, 168] width 12 height 8
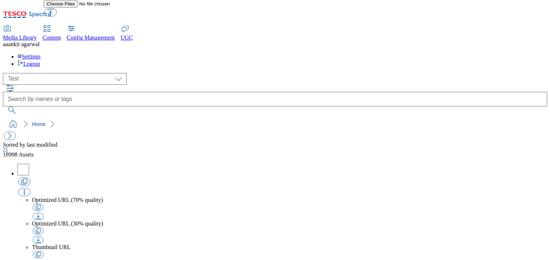
click at [61, 35] on span "Content" at bounding box center [52, 38] width 19 height 6
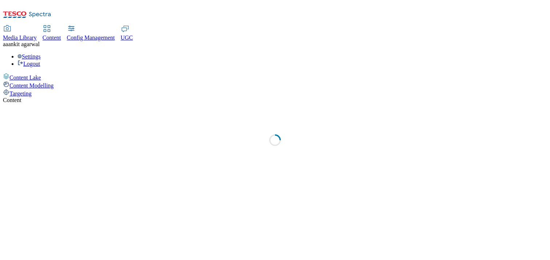
select select "group-comms"
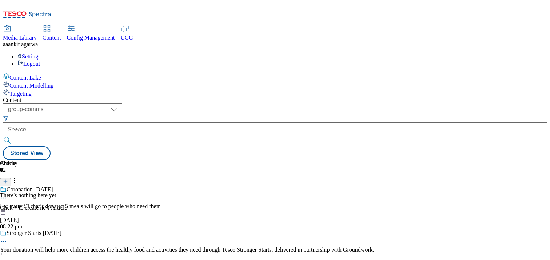
click at [37, 35] on span "Media Library" at bounding box center [20, 38] width 34 height 6
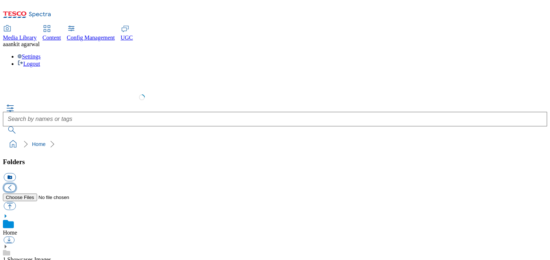
scroll to position [1, 0]
select select "flare-test"
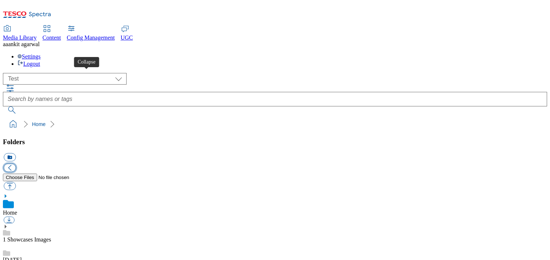
click at [16, 164] on button "button" at bounding box center [10, 168] width 12 height 8
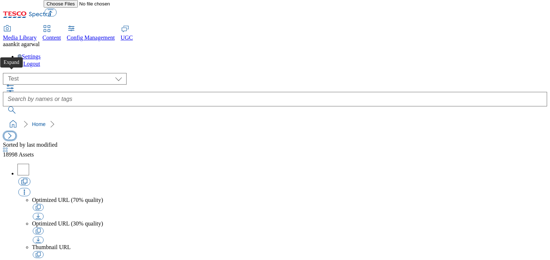
click at [12, 132] on button "button" at bounding box center [10, 136] width 12 height 8
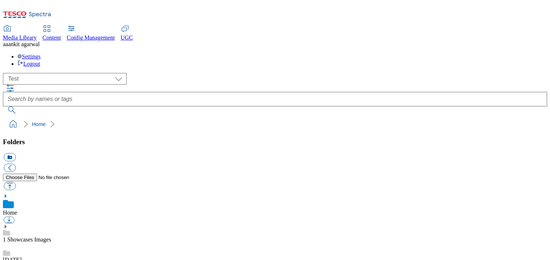
click at [61, 35] on span "Content" at bounding box center [52, 38] width 19 height 6
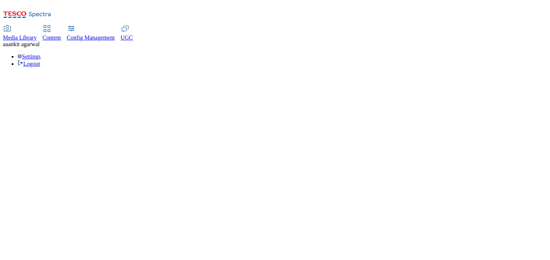
select select "group-comms"
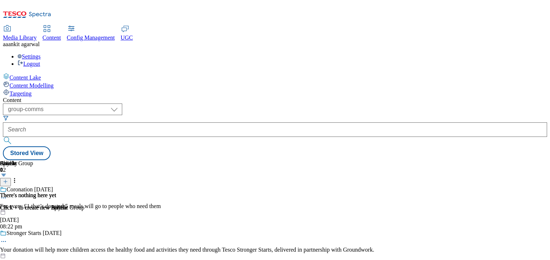
click at [37, 35] on div "Media Library" at bounding box center [20, 38] width 34 height 7
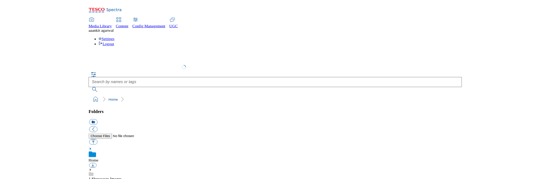
scroll to position [1, 0]
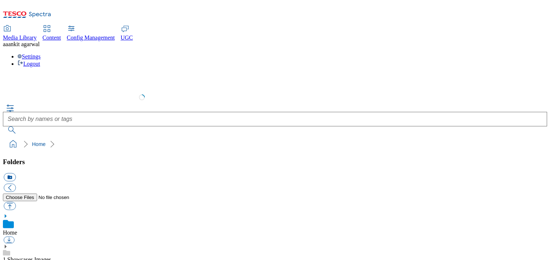
select select "flare-test"
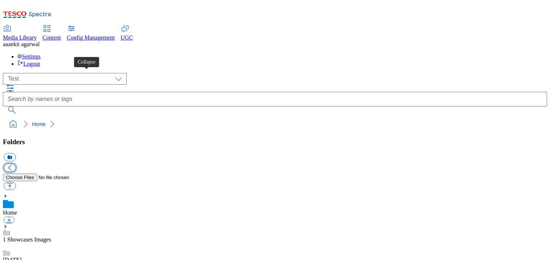
click at [16, 164] on button "button" at bounding box center [10, 168] width 12 height 8
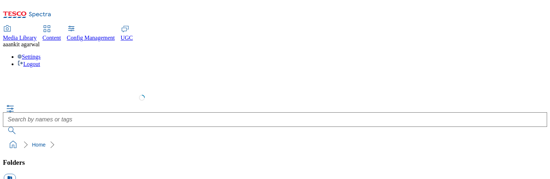
select select "flare-test"
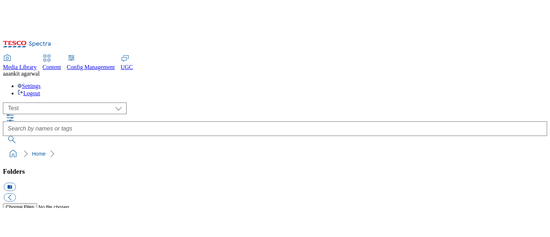
scroll to position [0, 0]
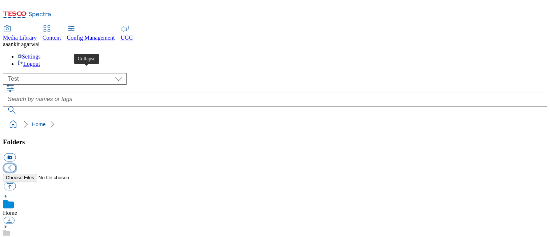
click at [16, 164] on button "button" at bounding box center [10, 168] width 12 height 8
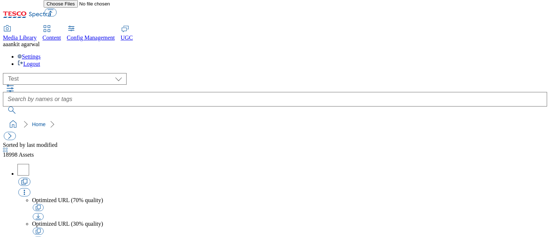
click at [8, 148] on icon "button" at bounding box center [5, 150] width 5 height 5
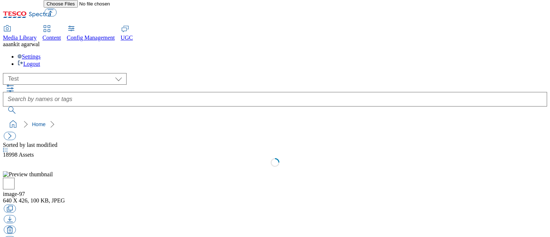
scroll to position [0, 0]
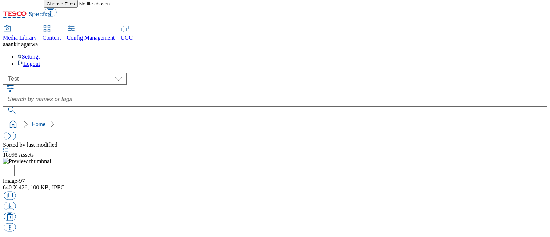
click at [61, 35] on span "Content" at bounding box center [52, 38] width 19 height 6
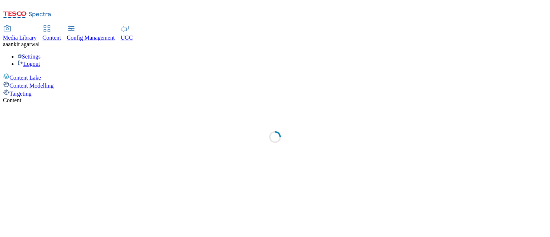
select select "group-comms"
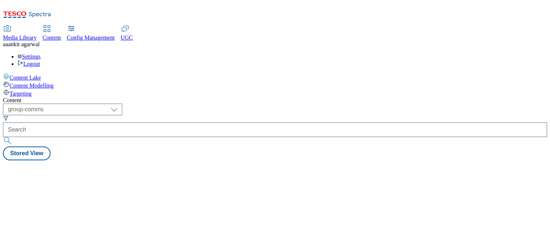
click at [37, 35] on span "Media Library" at bounding box center [20, 38] width 34 height 6
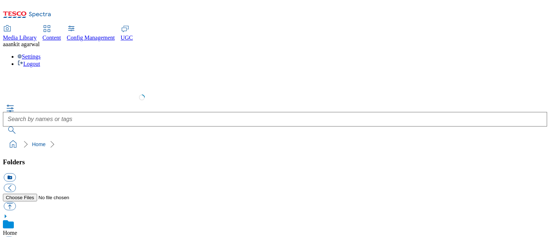
scroll to position [1, 0]
select select "flare-test"
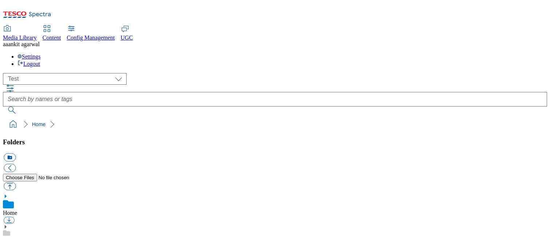
click at [133, 35] on span "UGC" at bounding box center [127, 38] width 12 height 6
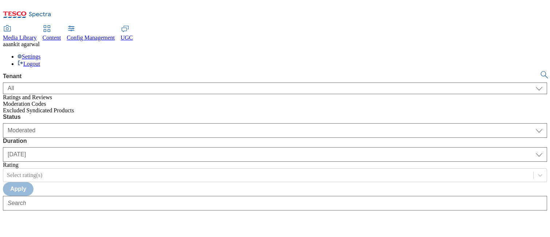
select select "All"
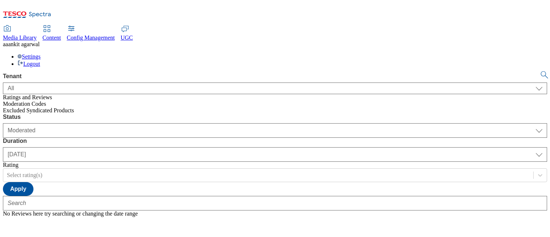
click at [61, 35] on span "Content" at bounding box center [52, 38] width 19 height 6
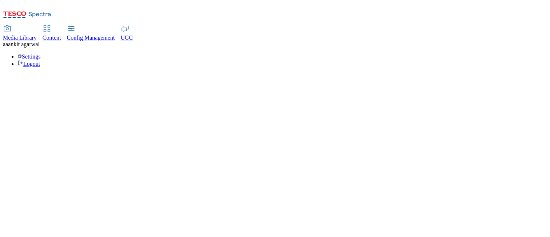
select select "group-comms"
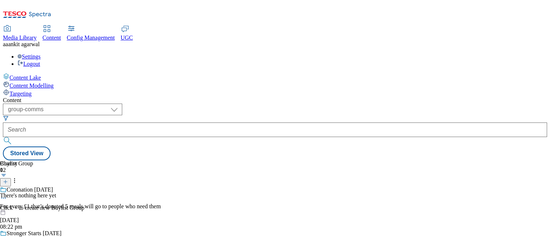
click at [115, 35] on span "Config Management" at bounding box center [91, 38] width 48 height 6
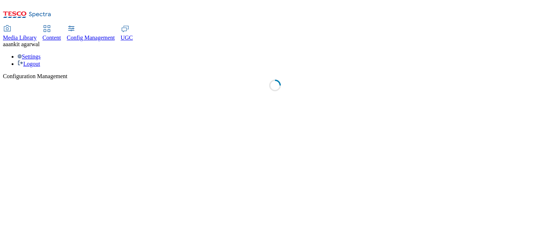
select select "uk"
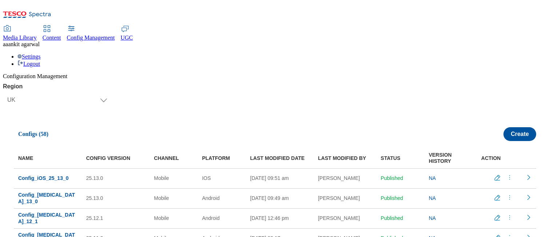
click at [524, 53] on div "Settings Logout" at bounding box center [275, 60] width 544 height 14
click at [41, 53] on link "Settings" at bounding box center [28, 56] width 23 height 6
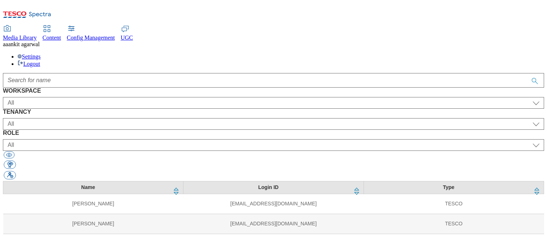
click at [37, 35] on div "Media Library" at bounding box center [20, 38] width 34 height 7
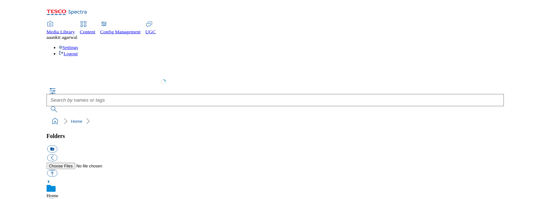
scroll to position [1, 0]
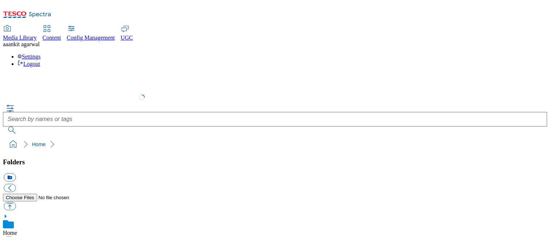
select select "flare-test"
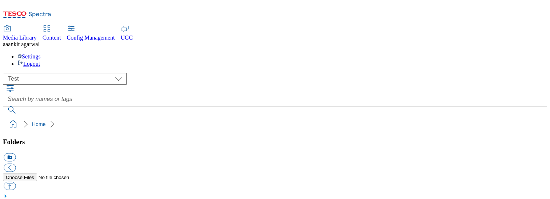
click at [128, 26] on use at bounding box center [125, 29] width 7 height 6
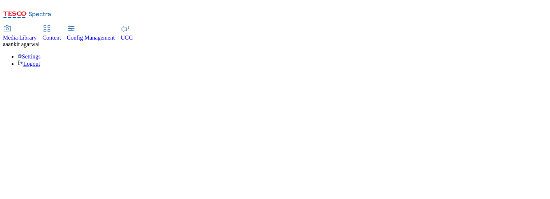
select select "All"
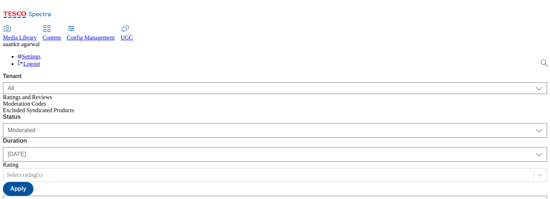
click at [37, 35] on span "Media Library" at bounding box center [20, 38] width 34 height 6
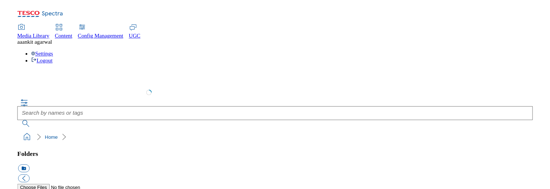
scroll to position [1, 0]
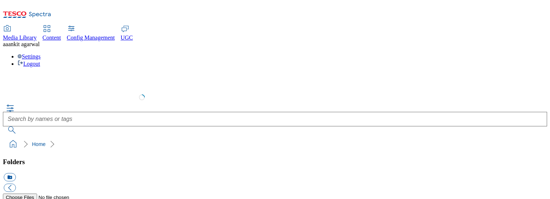
select select "flare-test"
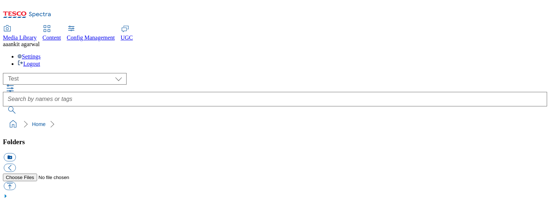
click at [133, 35] on span "UGC" at bounding box center [127, 38] width 12 height 6
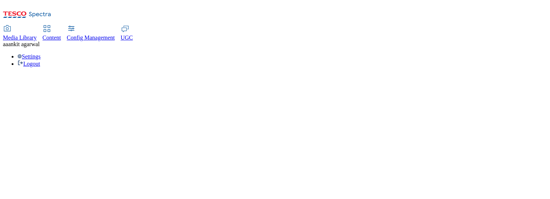
select select "All"
